Goal: Task Accomplishment & Management: Manage account settings

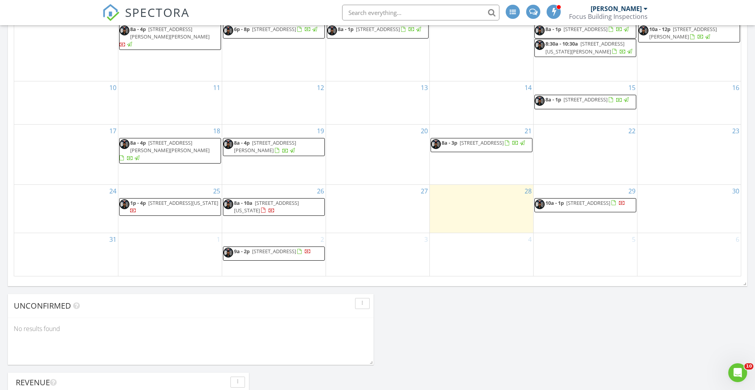
scroll to position [893, 755]
click at [281, 156] on link "8a - 4p 11107 E Brady St, Tulsa 74116" at bounding box center [274, 147] width 102 height 18
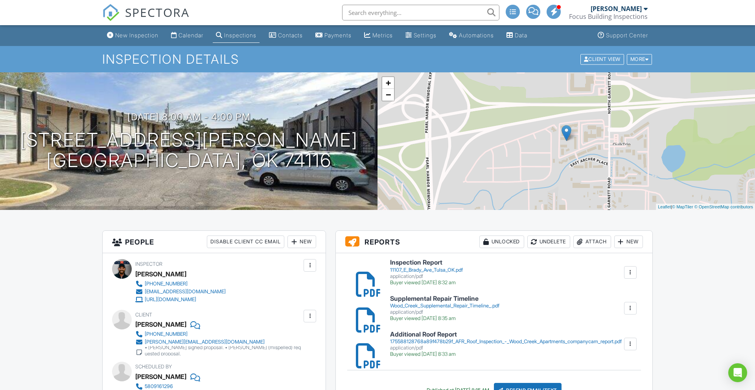
click at [620, 13] on div "Focus Building Inspections" at bounding box center [608, 17] width 79 height 8
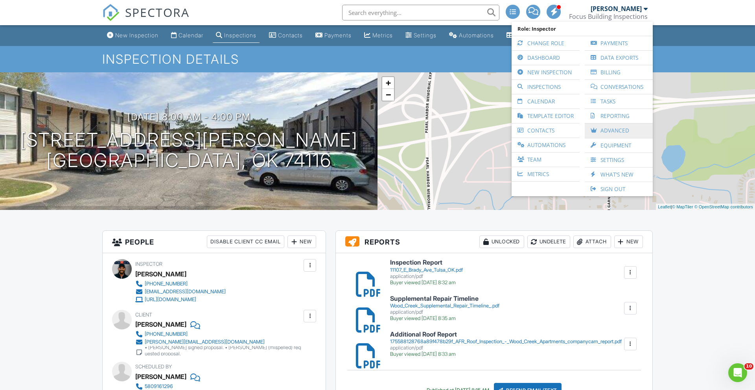
click at [607, 125] on link "Advanced" at bounding box center [618, 130] width 60 height 15
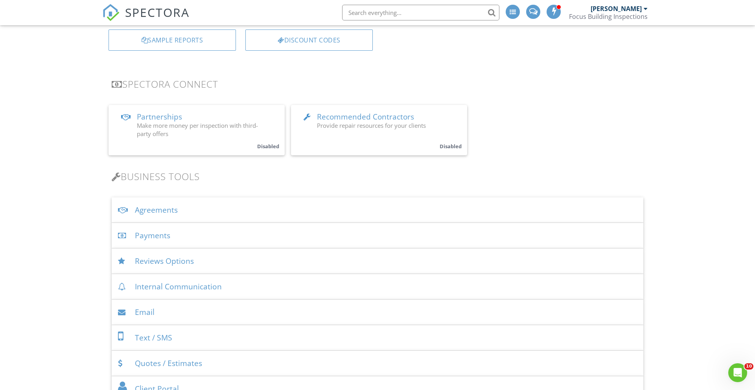
scroll to position [195, 0]
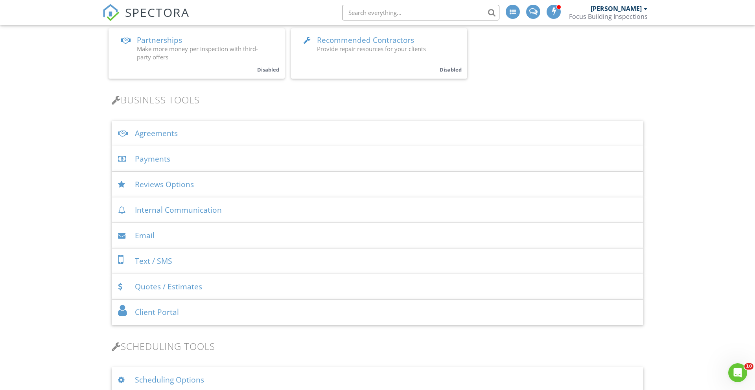
click at [261, 140] on div "Agreements" at bounding box center [377, 134] width 531 height 26
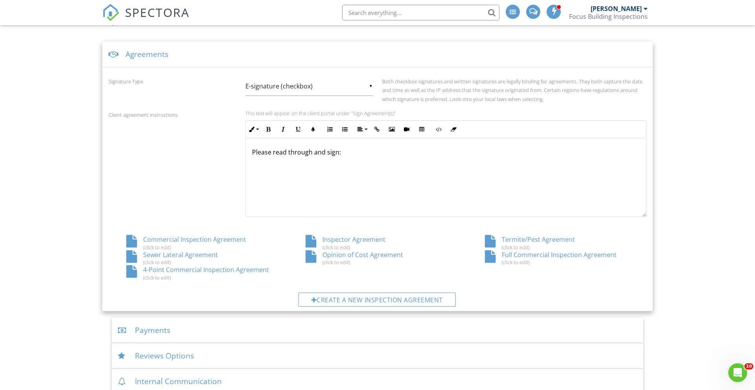
scroll to position [278, 0]
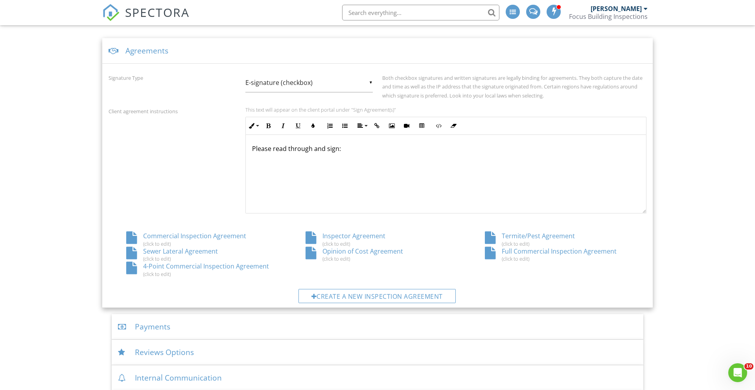
click at [363, 256] on div "(click to edit)" at bounding box center [377, 258] width 144 height 6
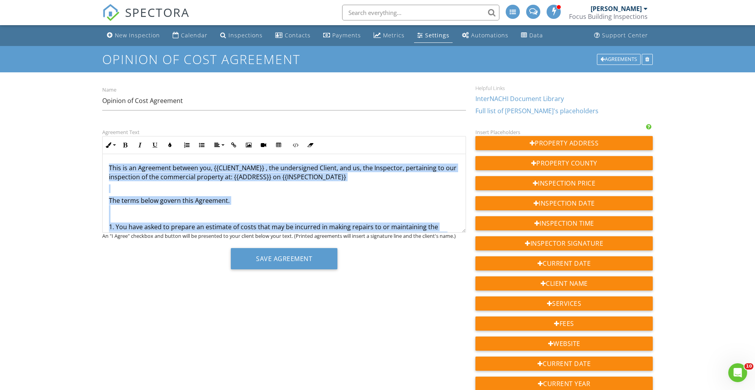
scroll to position [593, 0]
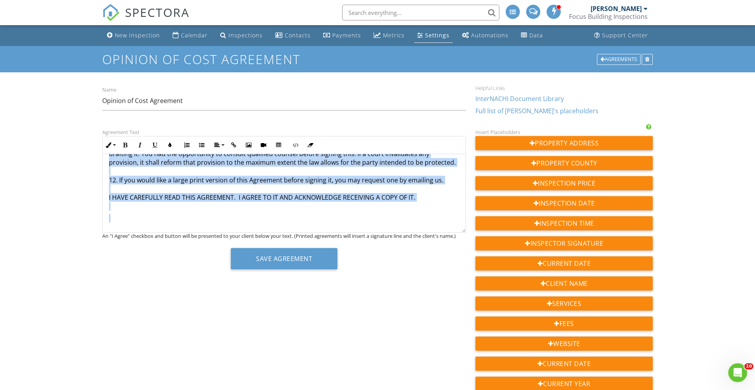
drag, startPoint x: 109, startPoint y: 167, endPoint x: 158, endPoint y: 322, distance: 162.5
copy div "Lore ip do Sitametco adipisc eli, {{SEDDOE_TEMP}} , inc utlaboreetd Magnaa, eni…"
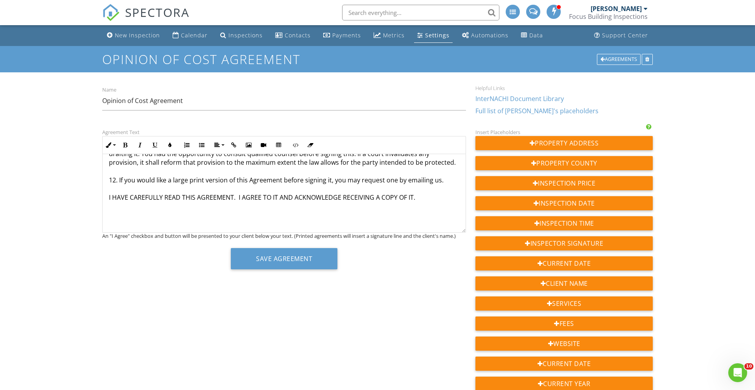
click at [132, 14] on span "SPECTORA" at bounding box center [157, 12] width 64 height 17
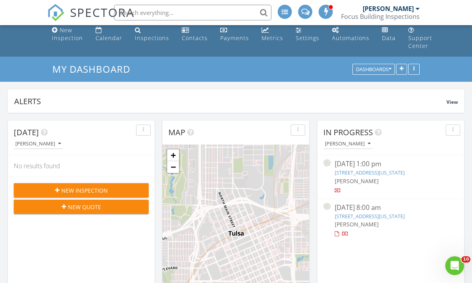
scroll to position [272, 0]
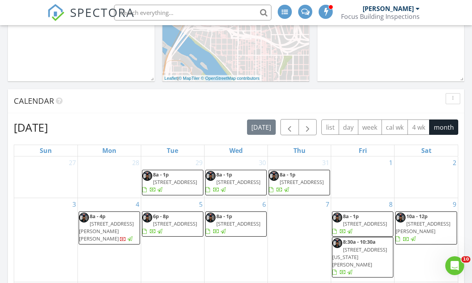
click at [361, 211] on div "8 8a - 1p 1110 E 45th Pl, Tulsa 74105 8:30a - 10:30a 918 Mississippi St, Lawren…" at bounding box center [362, 240] width 63 height 84
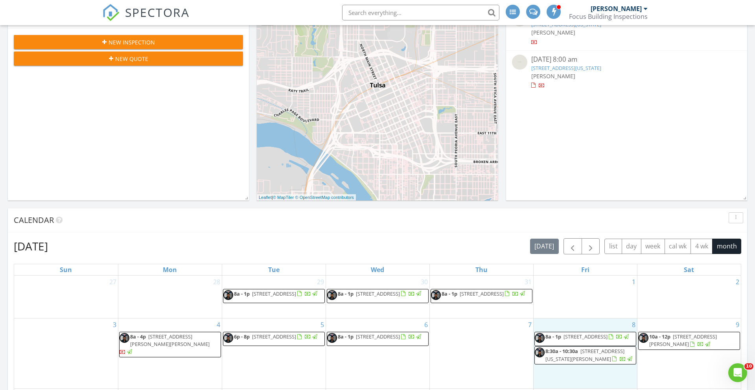
scroll to position [0, 0]
